Goal: Information Seeking & Learning: Learn about a topic

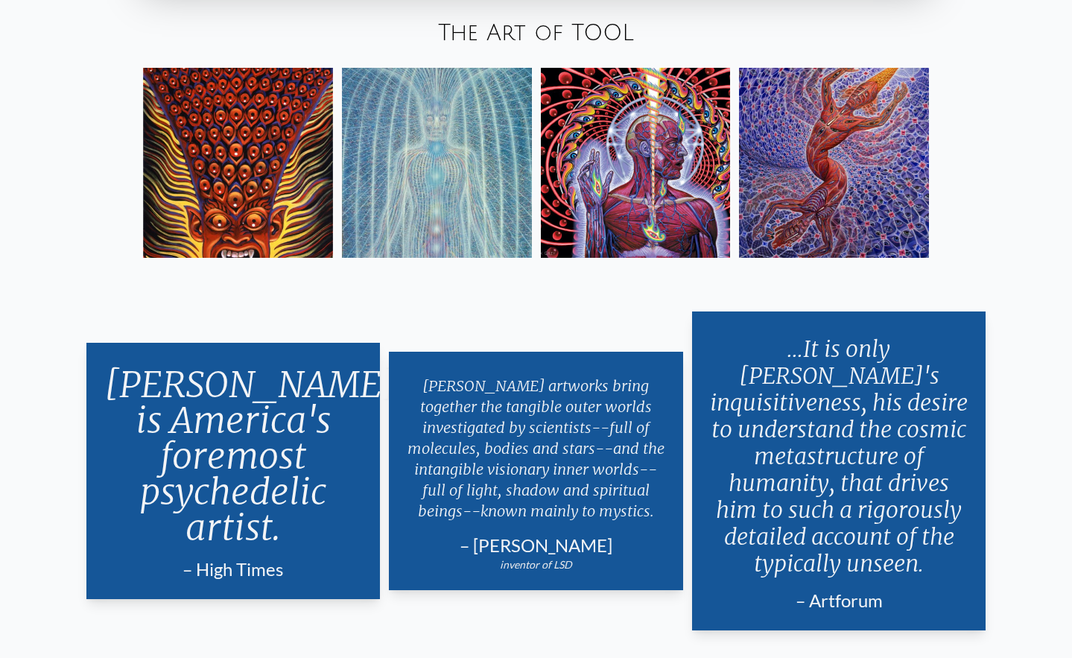
scroll to position [2784, 0]
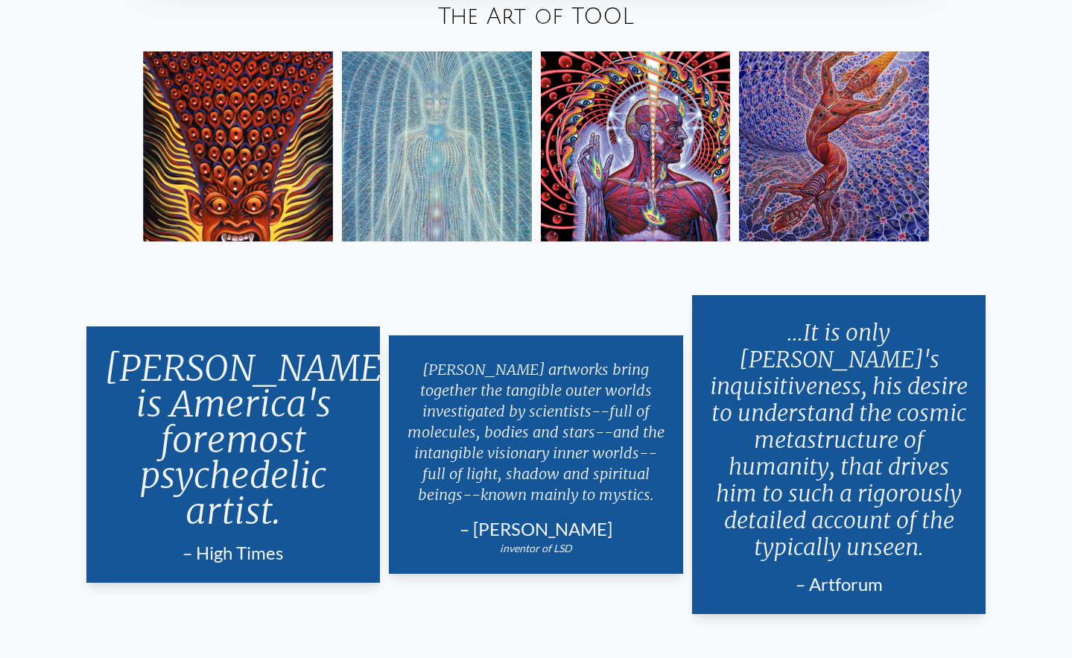
click at [802, 145] on img at bounding box center [834, 146] width 190 height 190
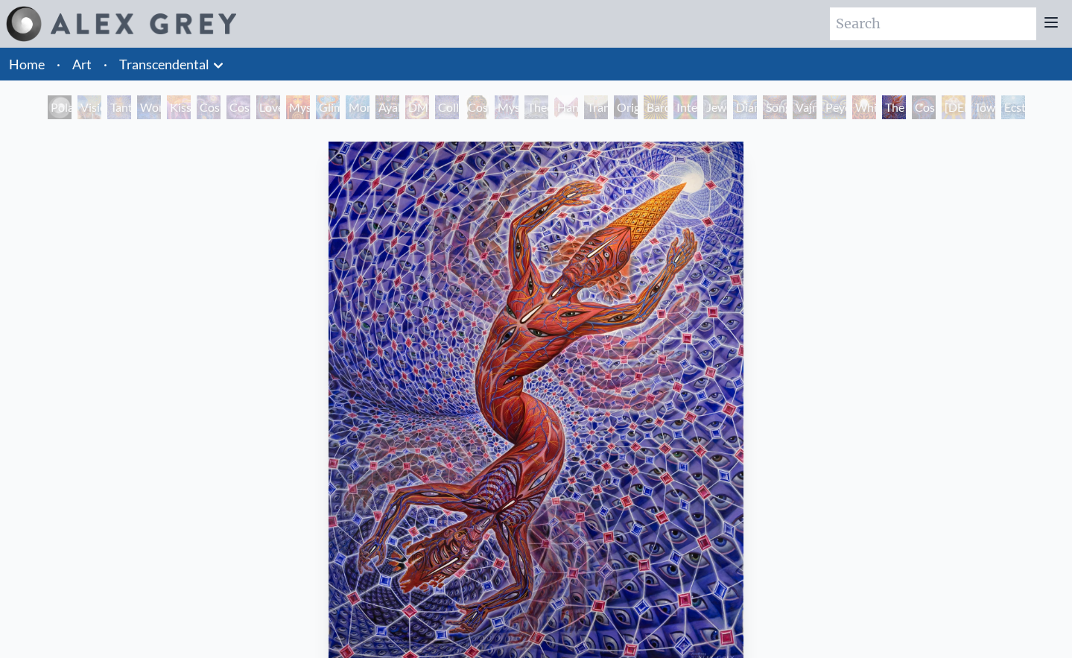
click at [631, 106] on div "Original Face" at bounding box center [626, 107] width 24 height 24
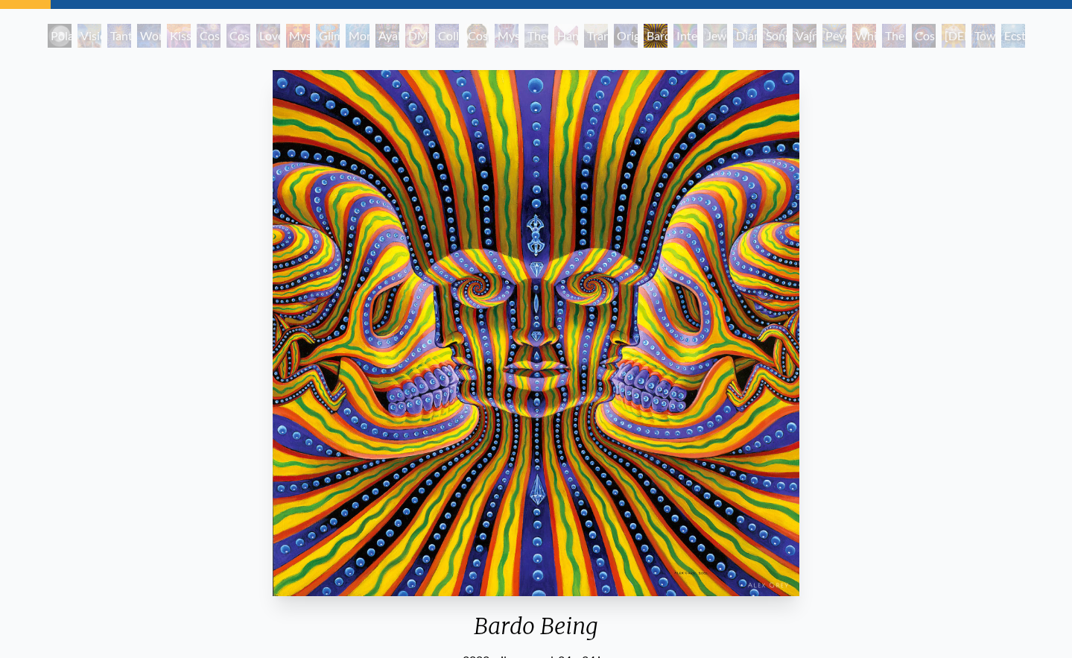
scroll to position [80, 0]
